Goal: Task Accomplishment & Management: Manage account settings

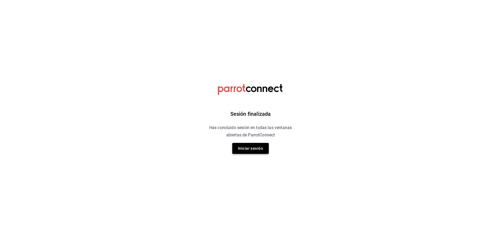
click at [239, 147] on button "Iniciar sesión" at bounding box center [250, 148] width 37 height 11
